Goal: Task Accomplishment & Management: Find specific page/section

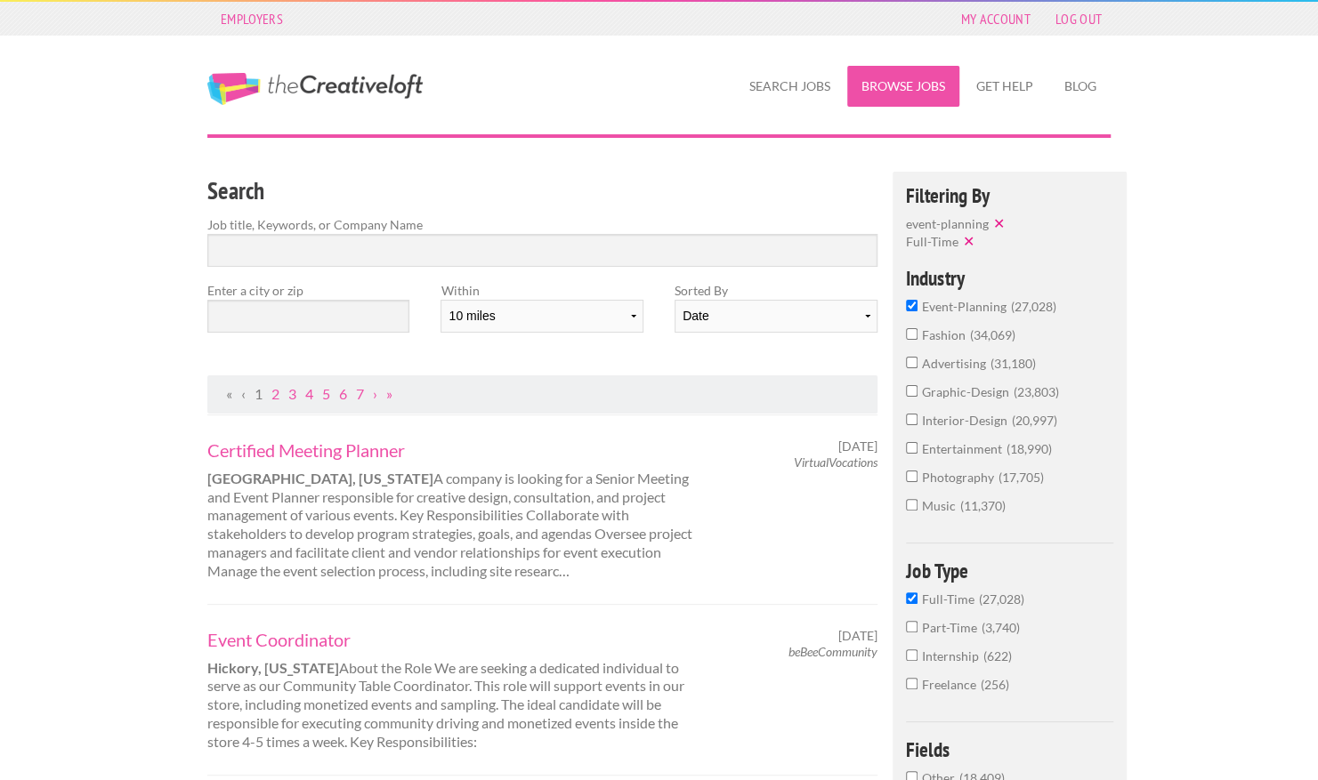
click at [879, 89] on link "Browse Jobs" at bounding box center [903, 86] width 112 height 41
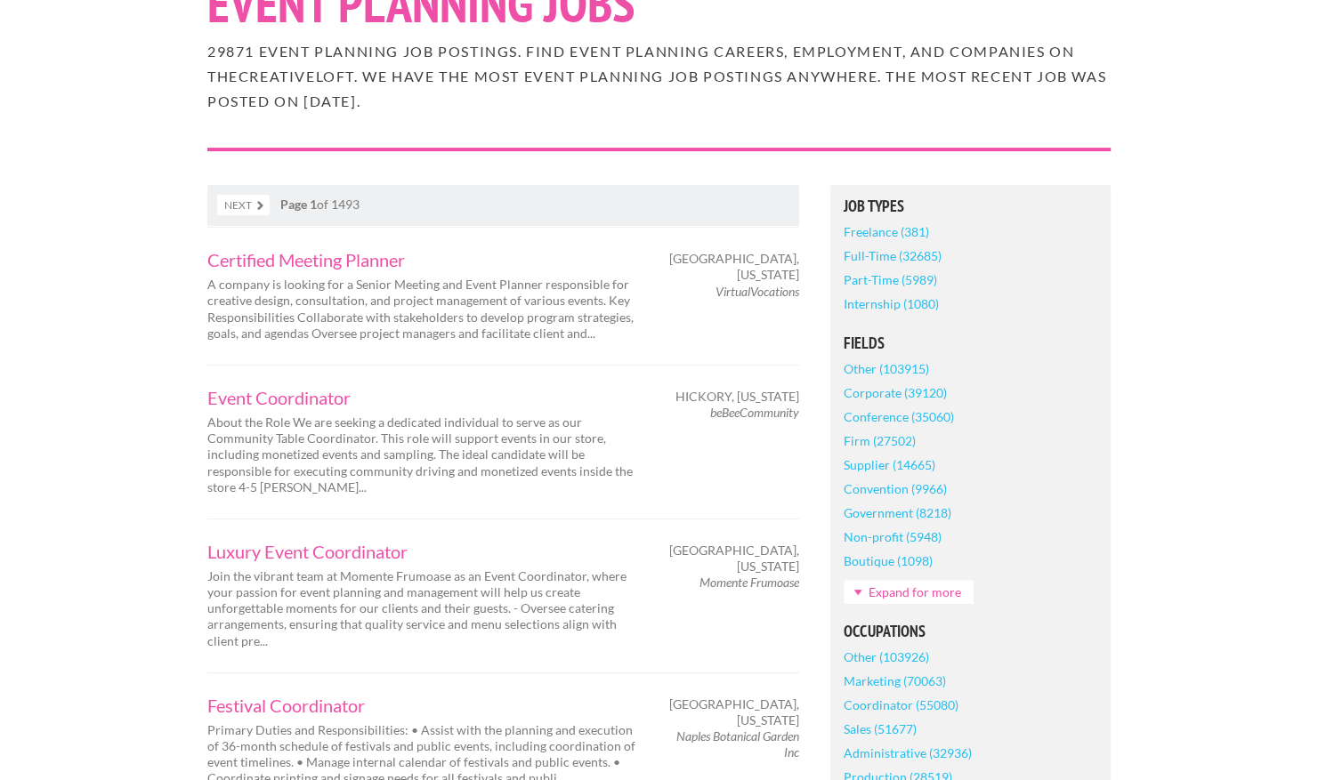
scroll to position [218, 0]
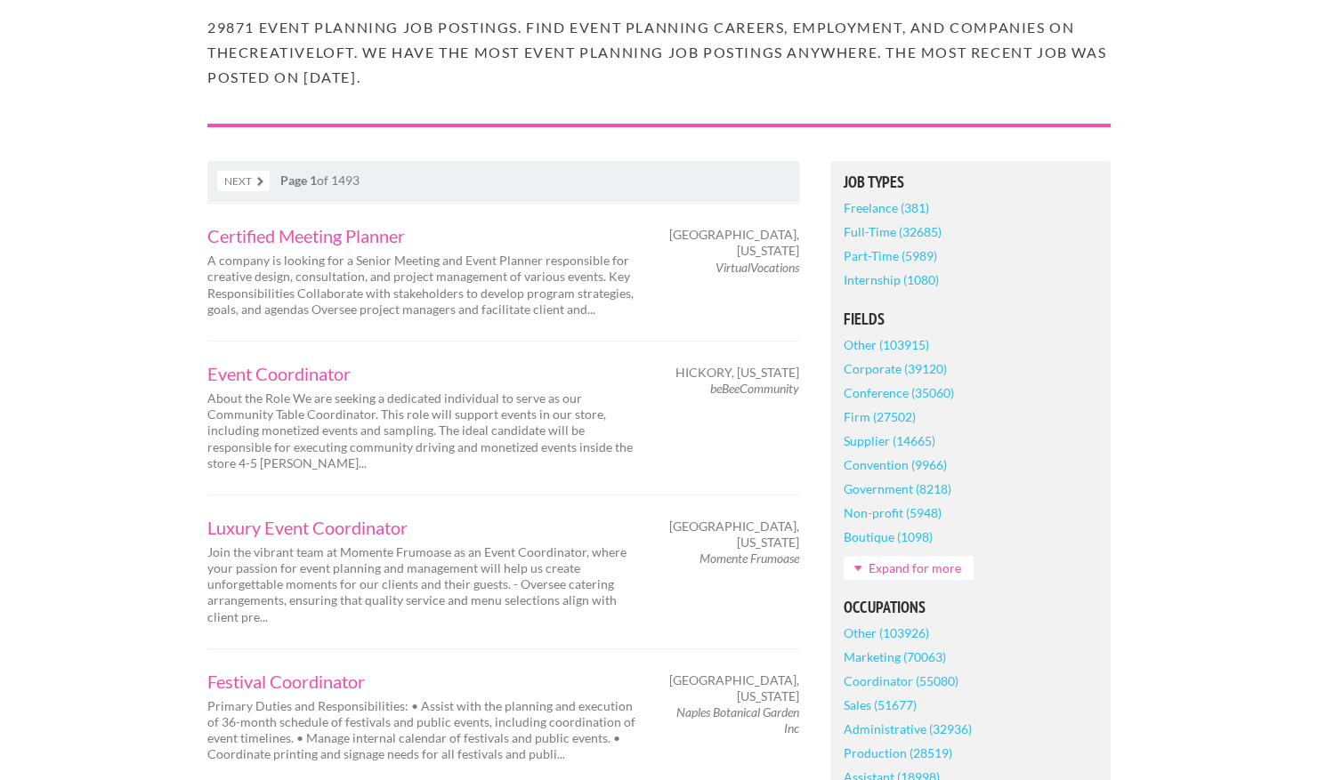
click at [867, 285] on link "Internship (1080)" at bounding box center [890, 280] width 95 height 24
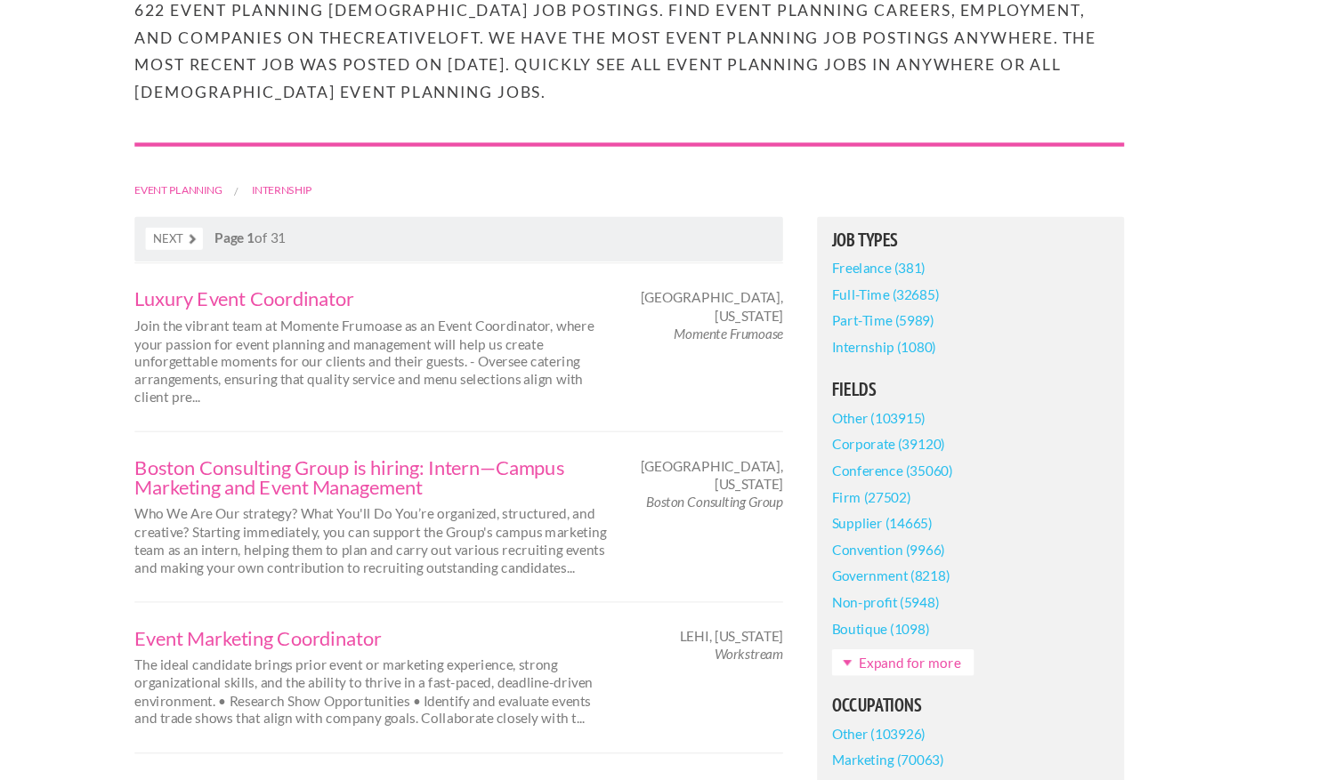
scroll to position [191, 0]
click at [905, 368] on link "Internship (1080)" at bounding box center [890, 362] width 95 height 24
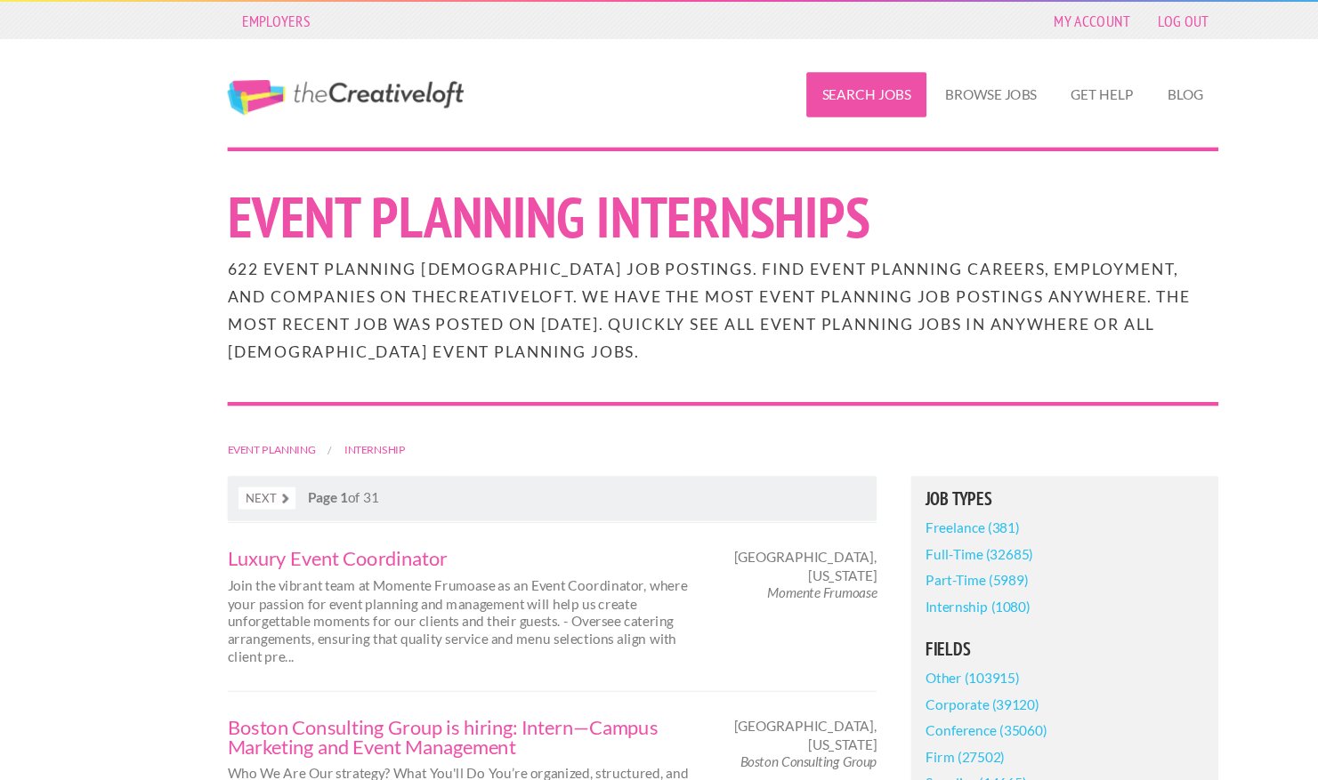
click at [779, 85] on link "Search Jobs" at bounding box center [789, 86] width 109 height 41
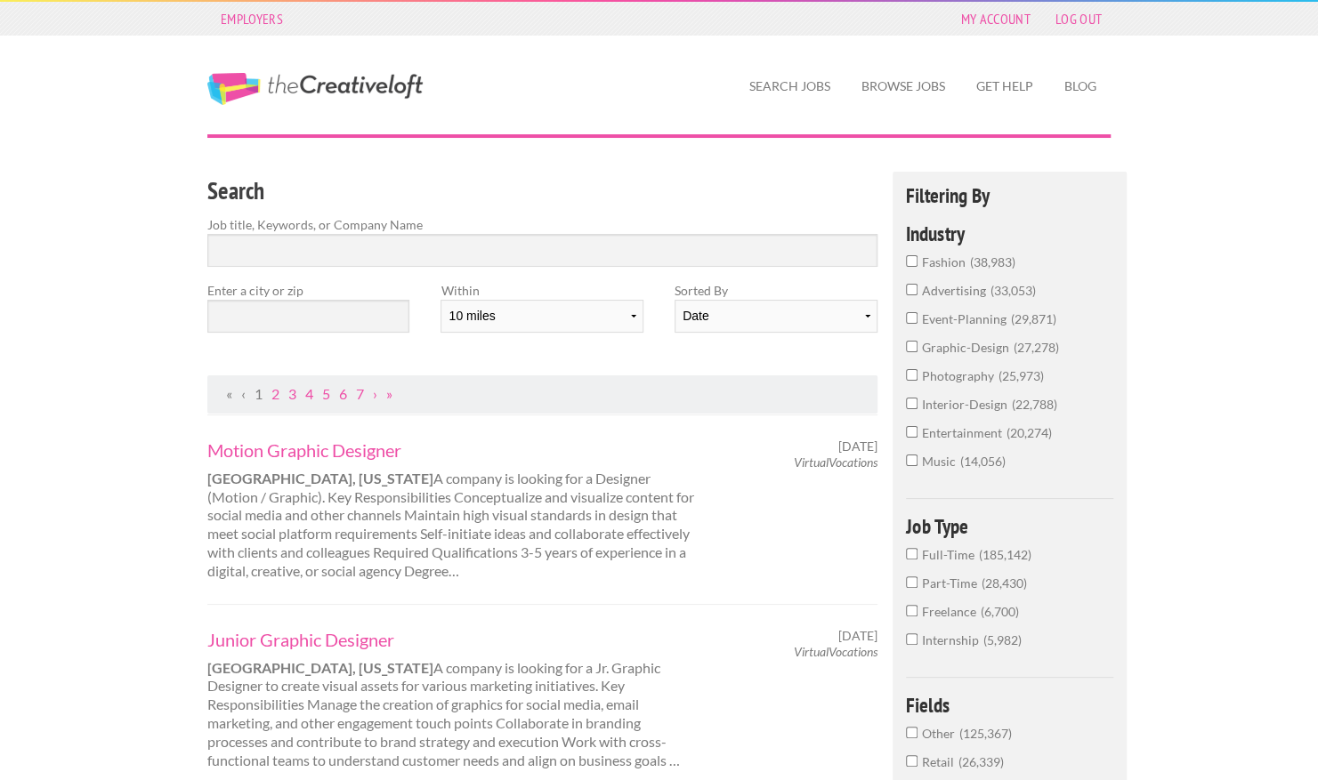
click at [949, 642] on span "Internship" at bounding box center [952, 640] width 61 height 15
click at [917, 642] on input "Internship 5,982" at bounding box center [912, 639] width 12 height 12
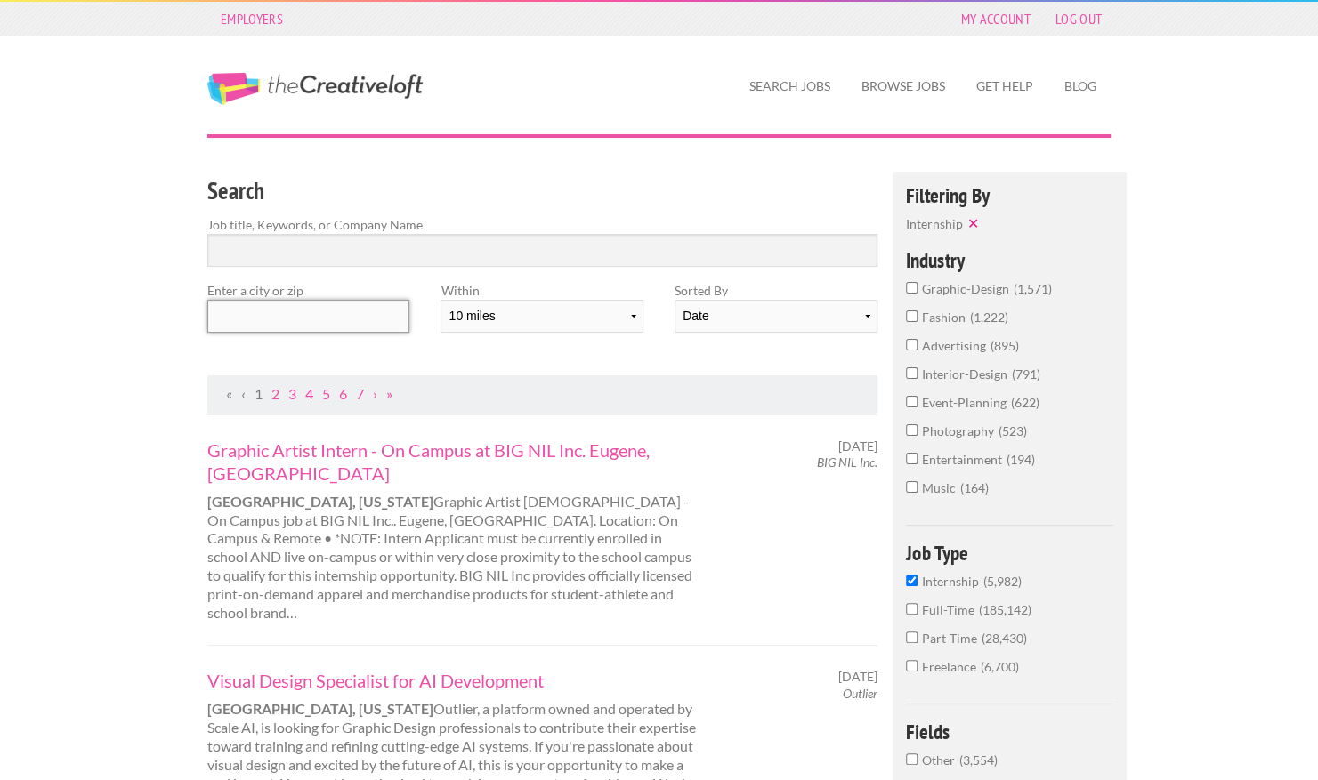
click at [352, 319] on input "text" at bounding box center [308, 316] width 202 height 33
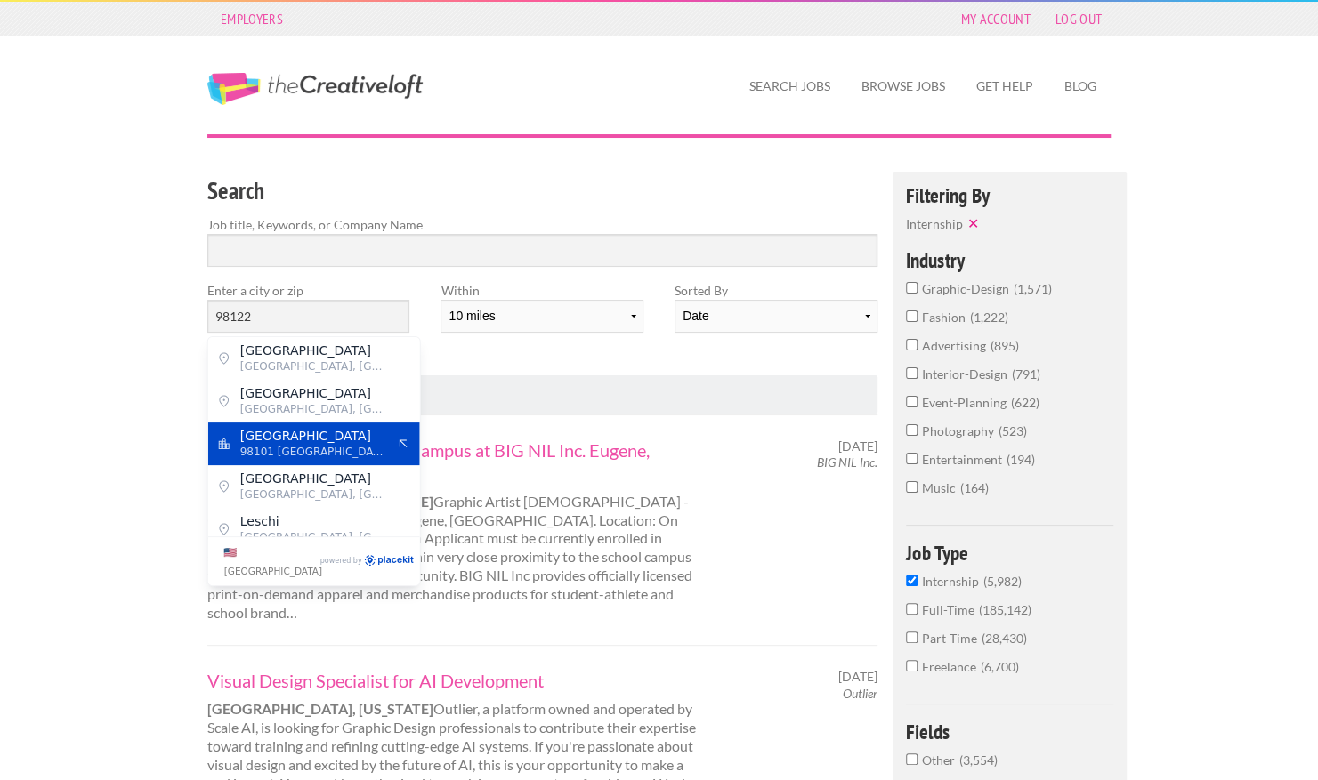
click at [270, 439] on span "Seattle" at bounding box center [313, 436] width 146 height 16
type input "Seattle"
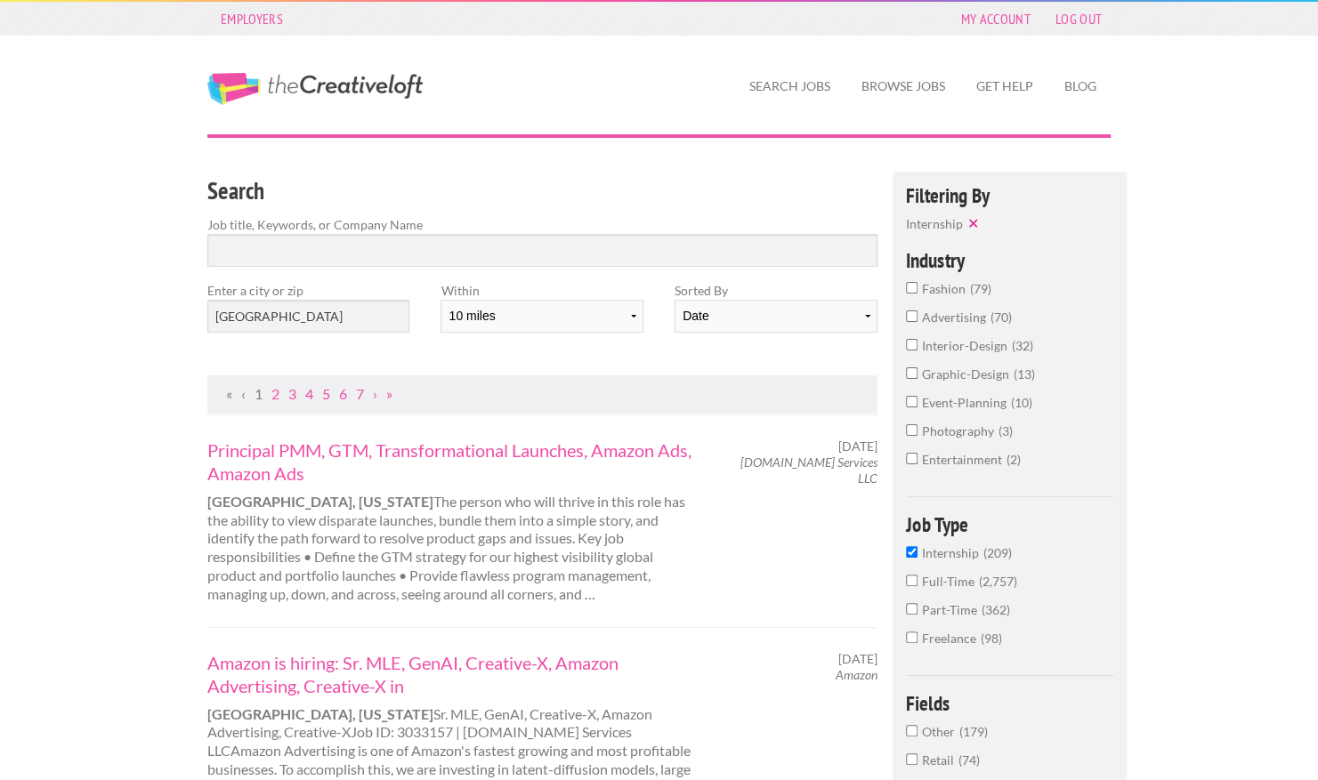
click at [994, 404] on span "event-planning" at bounding box center [966, 402] width 89 height 15
click at [917, 404] on input "event-planning 10" at bounding box center [912, 402] width 12 height 12
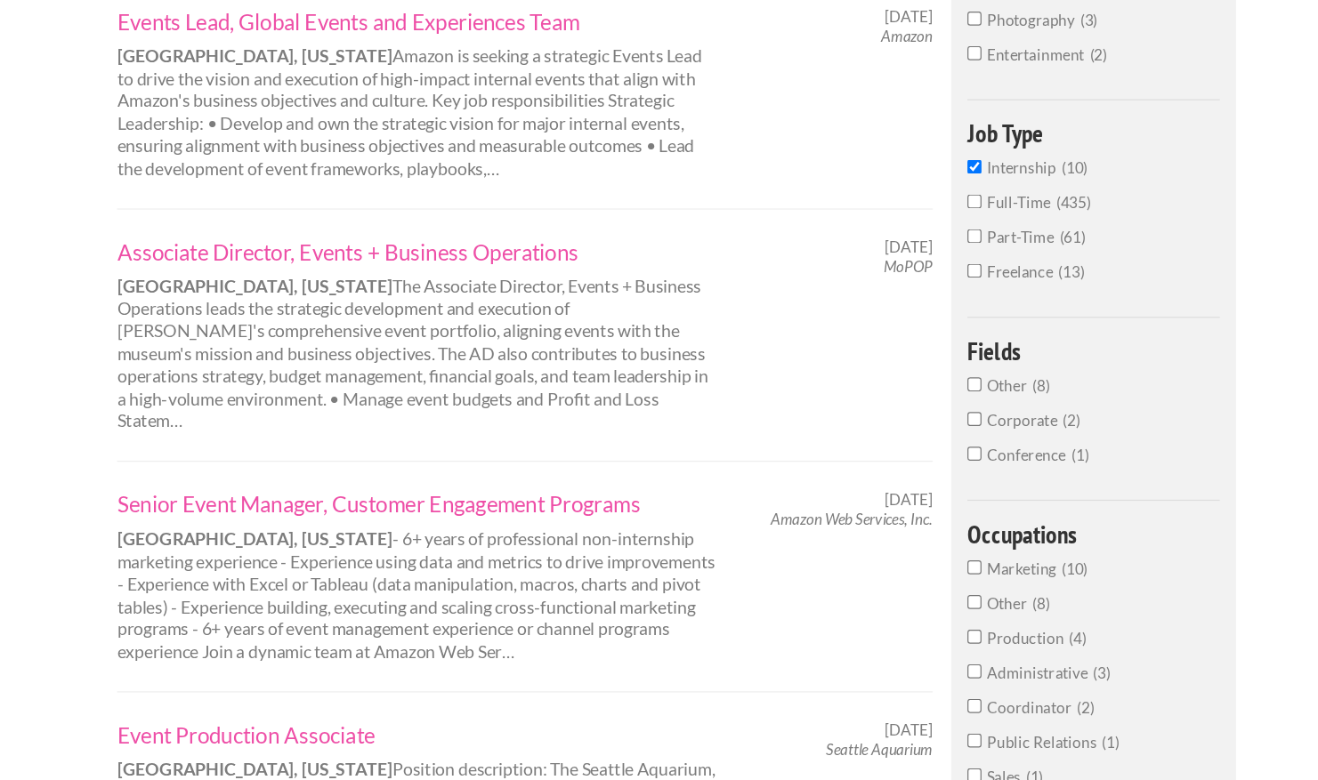
scroll to position [294, 0]
click at [960, 310] on span "Full-Time" at bounding box center [950, 305] width 57 height 15
click at [917, 310] on input "Full-Time 435" at bounding box center [912, 305] width 12 height 12
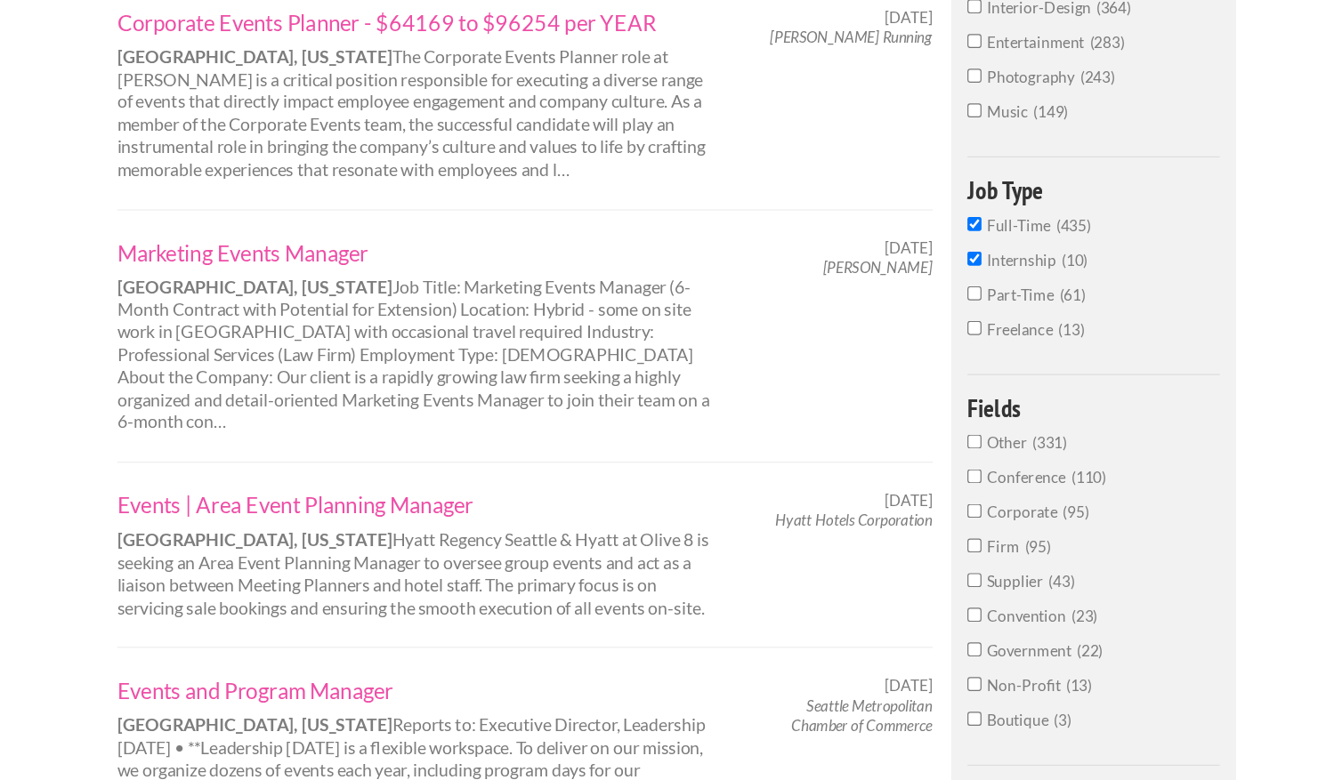
click at [953, 381] on span "Part-Time" at bounding box center [952, 380] width 60 height 15
click at [917, 381] on input "Part-Time 61" at bounding box center [912, 380] width 12 height 12
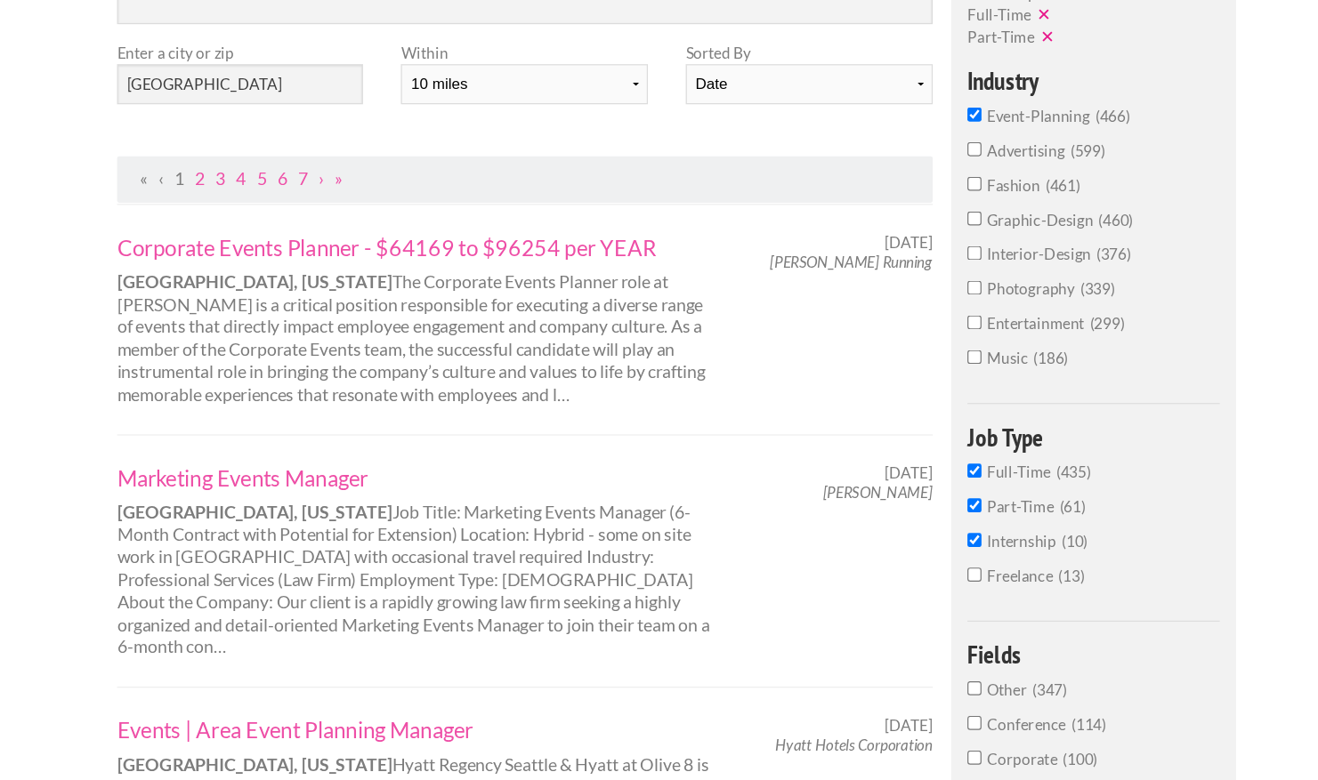
scroll to position [247, 0]
click at [949, 386] on span "Full-Time" at bounding box center [950, 387] width 57 height 15
click at [917, 386] on input "Full-Time 435" at bounding box center [912, 387] width 12 height 12
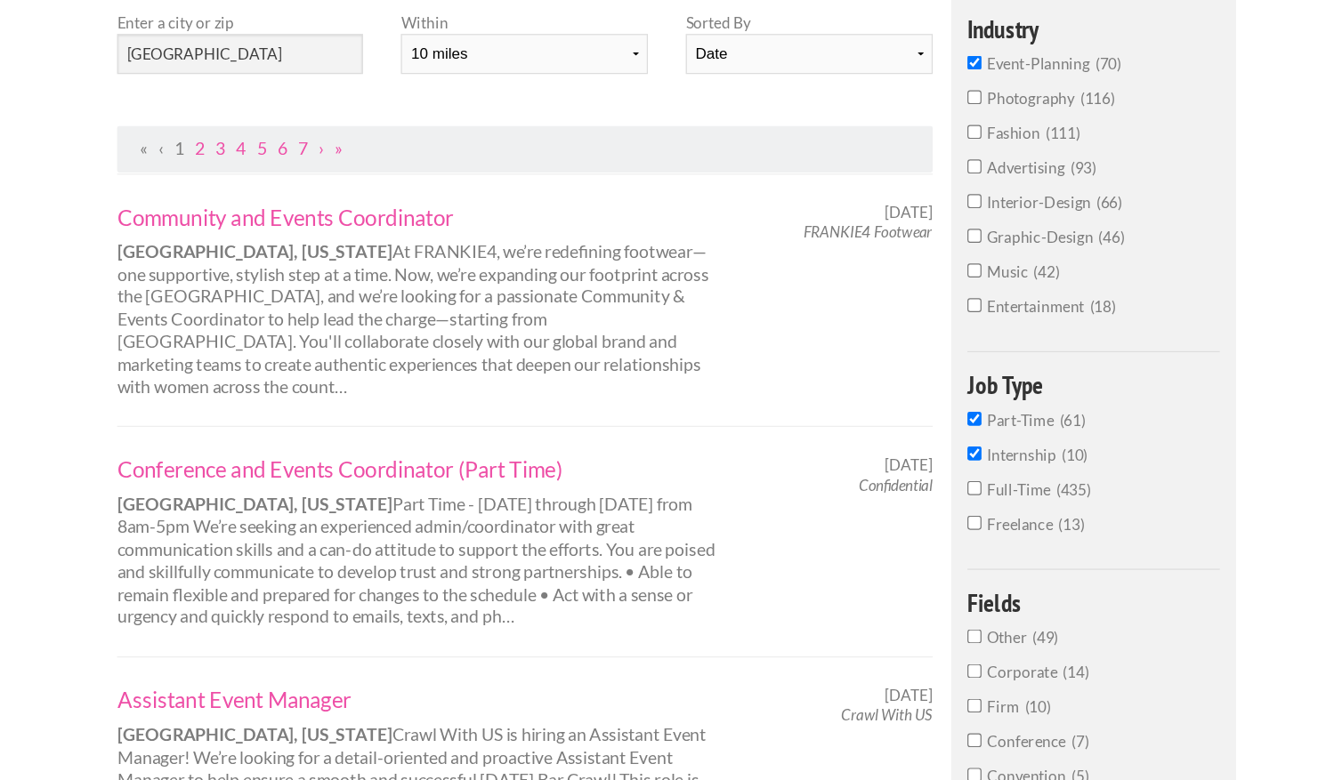
scroll to position [247, 0]
click at [519, 399] on link "Conference and Events Coordinator (Part Time)" at bounding box center [454, 410] width 495 height 23
